Goal: Transaction & Acquisition: Purchase product/service

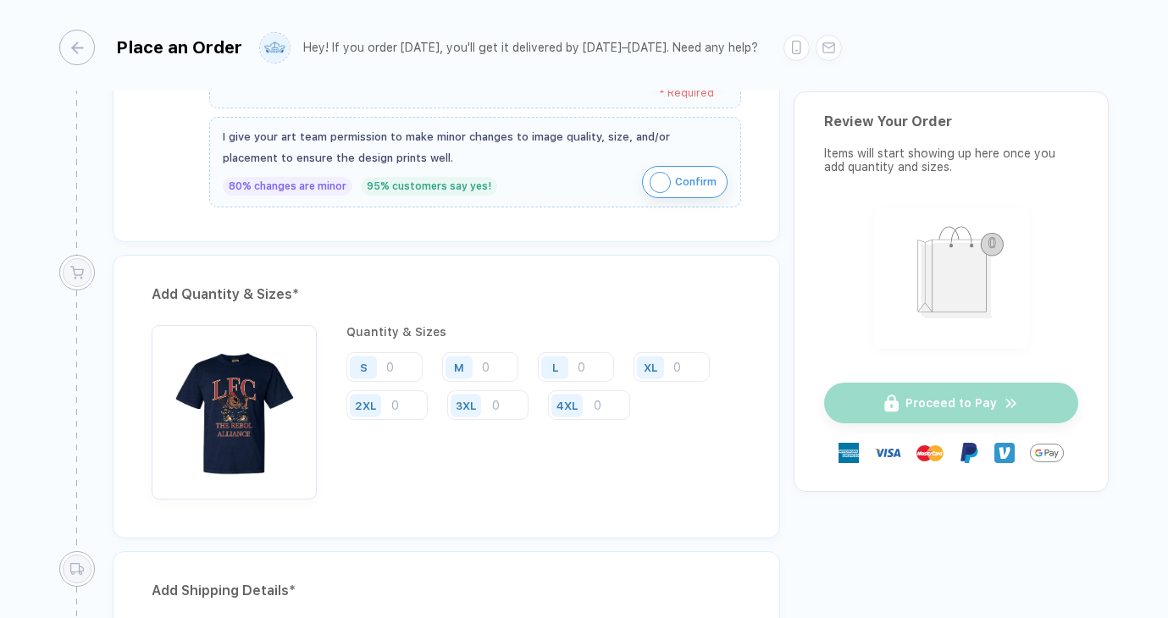
scroll to position [668, 0]
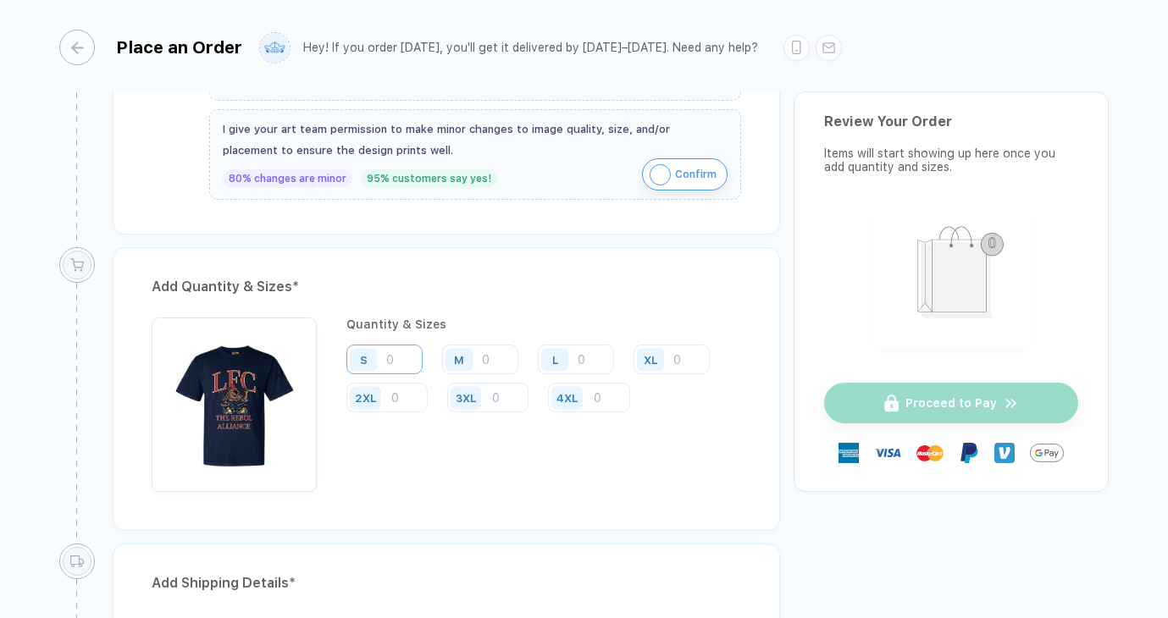
click at [396, 357] on input "number" at bounding box center [384, 360] width 76 height 30
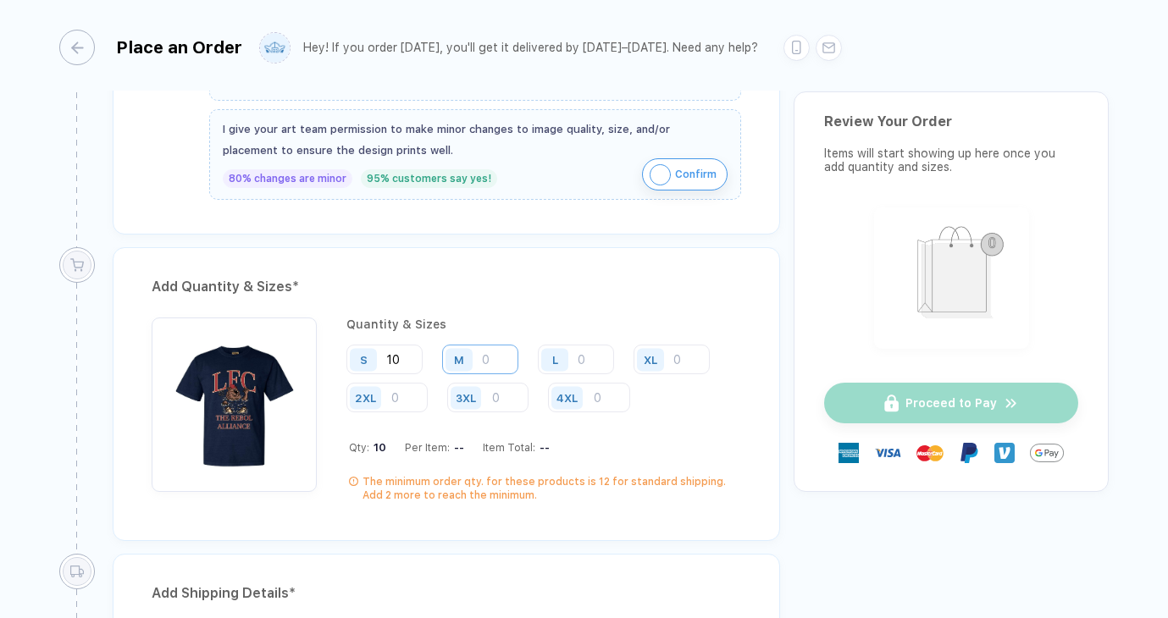
type input "10"
click at [500, 354] on input "number" at bounding box center [480, 360] width 76 height 30
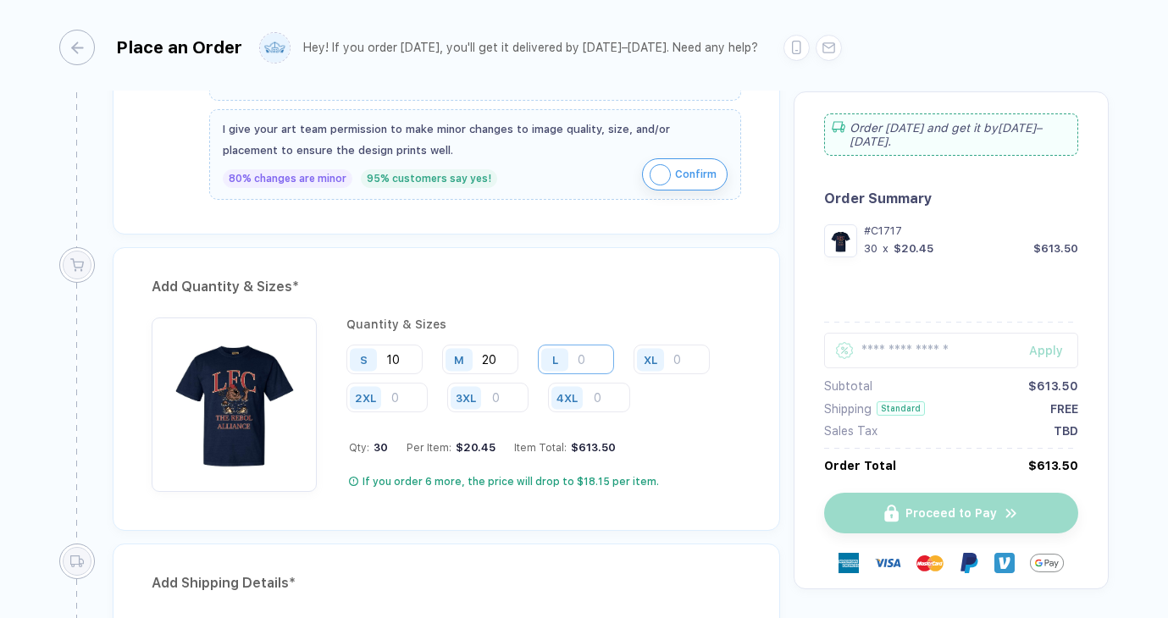
type input "20"
click at [581, 352] on input "number" at bounding box center [576, 360] width 76 height 30
type input "10"
click at [628, 302] on div "Add Quantity & Sizes * Quantity & Sizes S 10 M 20 L 10 XL 2XL 3XL 4XL Qty: 40 P…" at bounding box center [446, 389] width 667 height 284
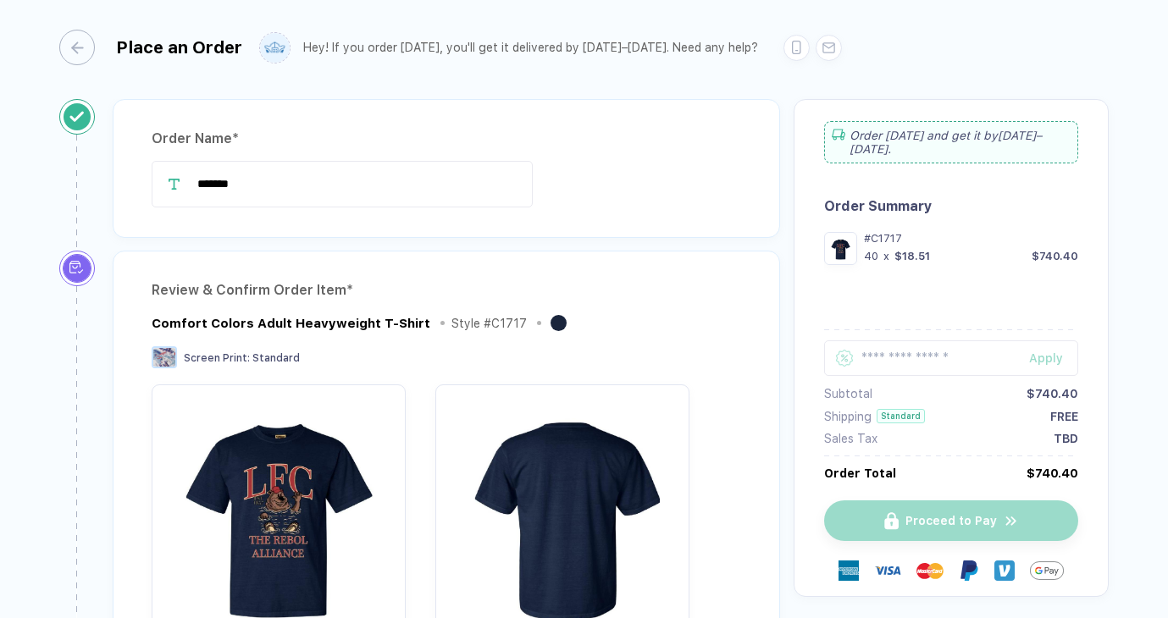
scroll to position [0, 0]
click at [86, 45] on div "button" at bounding box center [69, 48] width 36 height 36
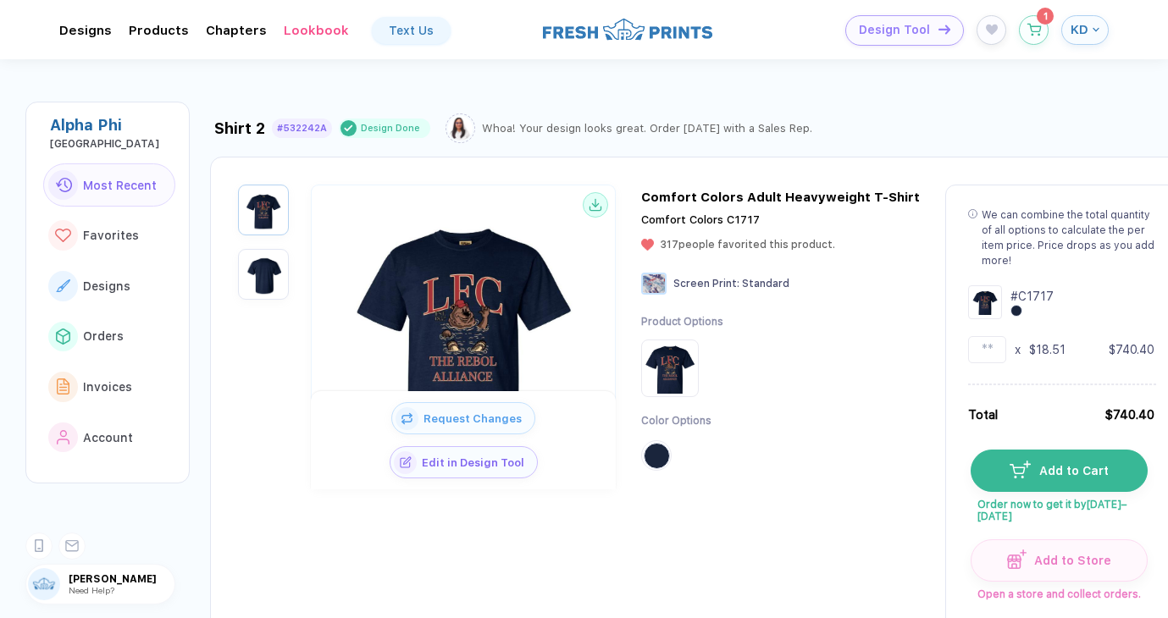
click at [652, 234] on div "Comfort Colors C1717 317 people favorited this product." at bounding box center [738, 231] width 194 height 37
